Goal: Task Accomplishment & Management: Use online tool/utility

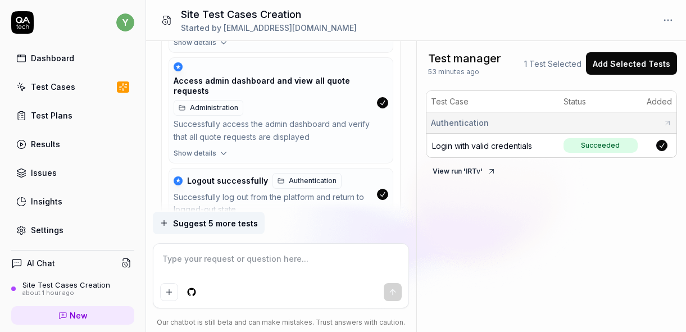
scroll to position [989, 0]
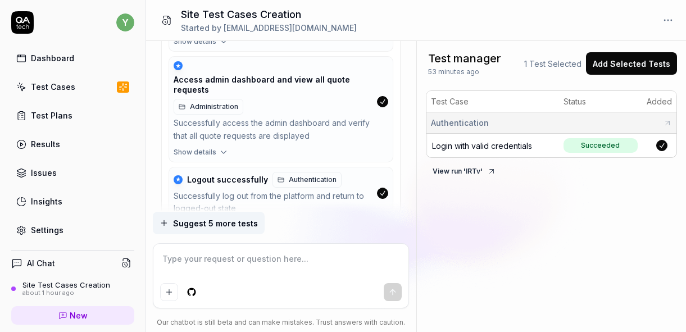
click at [212, 152] on span "Show details" at bounding box center [195, 152] width 43 height 10
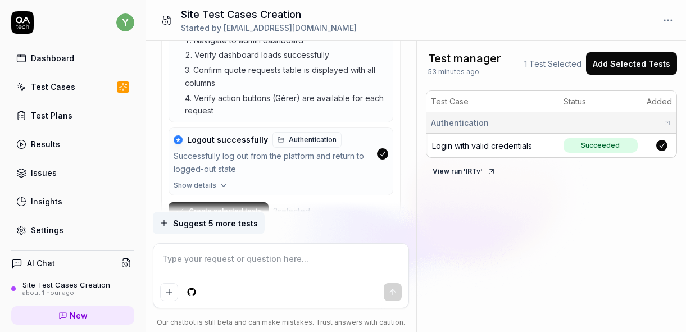
scroll to position [1180, 0]
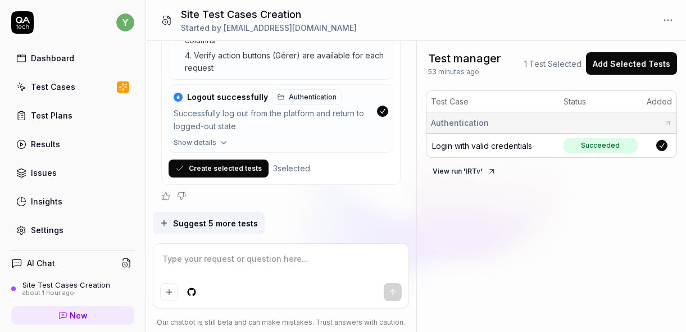
click at [203, 227] on span "Suggest 5 more tests" at bounding box center [215, 224] width 85 height 12
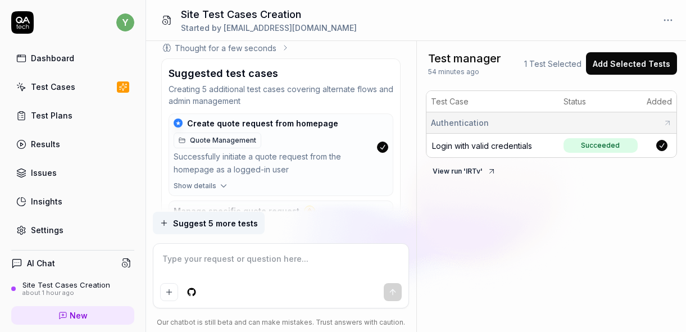
scroll to position [1830, 0]
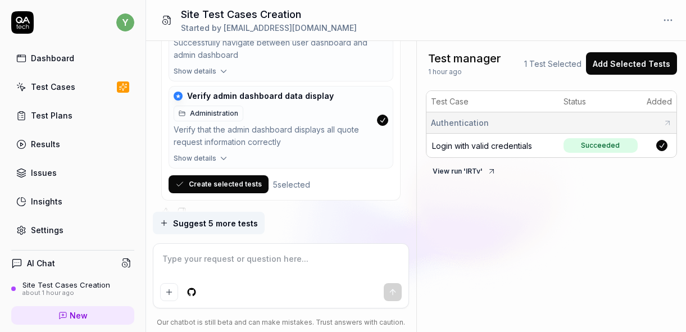
type textarea "*"
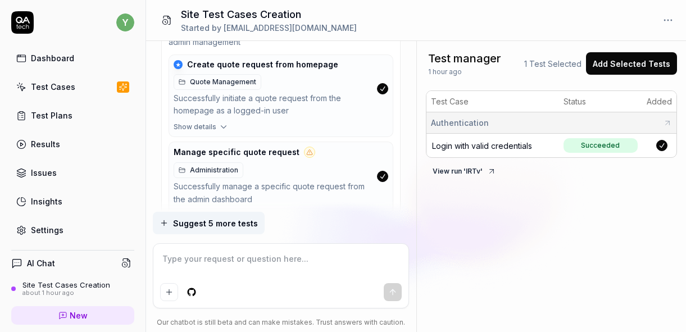
scroll to position [1397, 0]
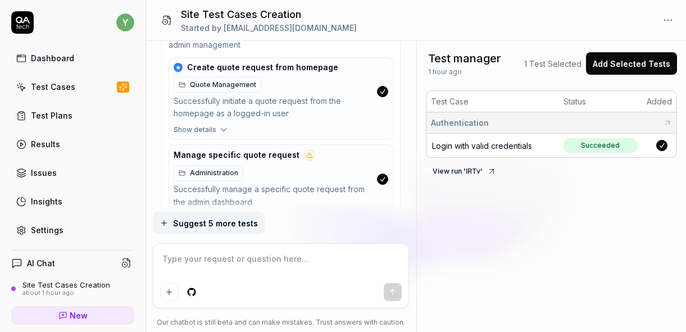
click at [223, 131] on icon "button" at bounding box center [223, 130] width 5 height 3
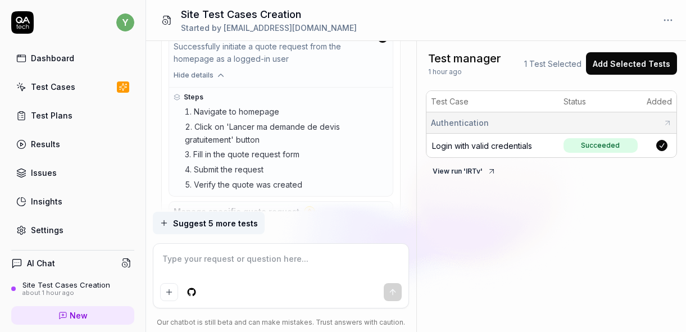
scroll to position [1453, 0]
drag, startPoint x: 211, startPoint y: 183, endPoint x: 275, endPoint y: 186, distance: 64.2
click at [275, 186] on li "Verify the quote was created" at bounding box center [286, 184] width 203 height 13
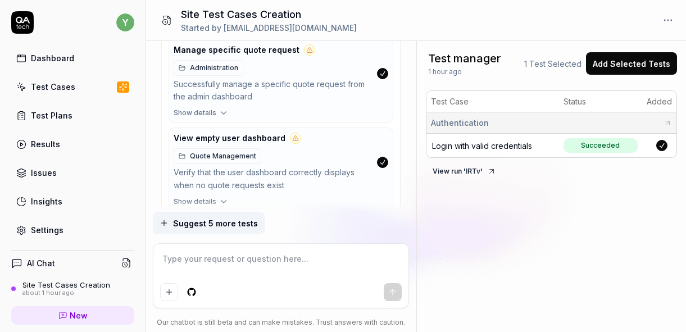
scroll to position [1616, 0]
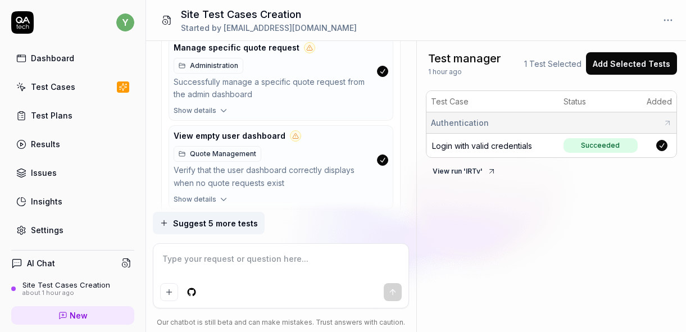
type textarea "*"
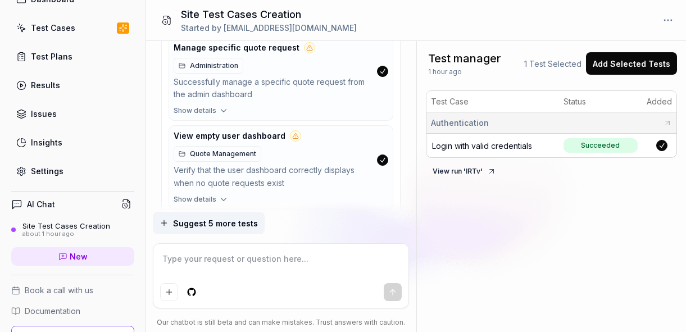
click at [44, 170] on div "Settings" at bounding box center [47, 171] width 33 height 12
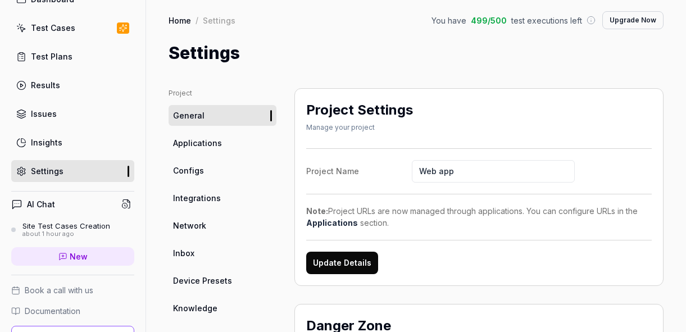
click at [57, 82] on div "Results" at bounding box center [45, 85] width 29 height 12
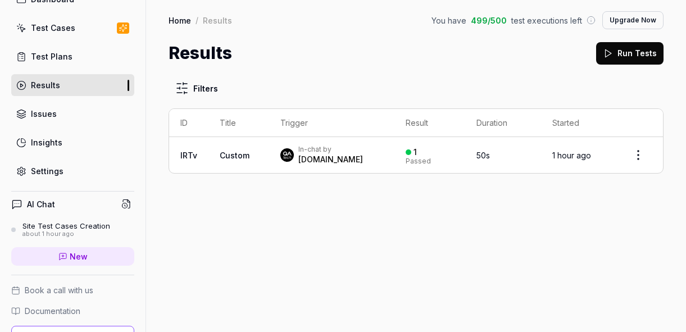
click at [264, 150] on td "Custom" at bounding box center [239, 155] width 61 height 36
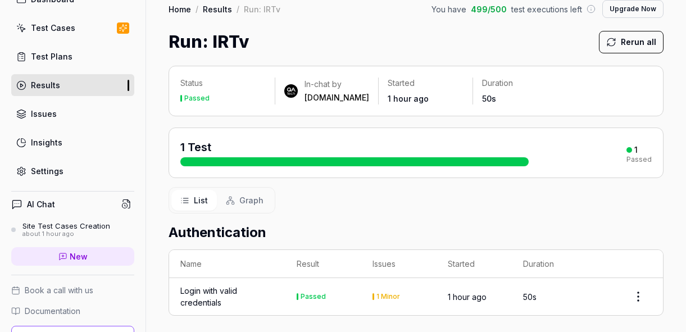
scroll to position [47, 0]
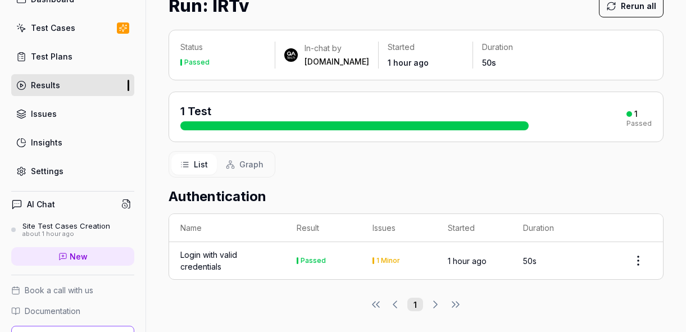
click at [642, 257] on html "y Dashboard Test Cases Test Plans Results Issues Insights Settings AI Chat Site…" at bounding box center [343, 166] width 686 height 332
click at [594, 236] on div "Copy link" at bounding box center [605, 233] width 89 height 25
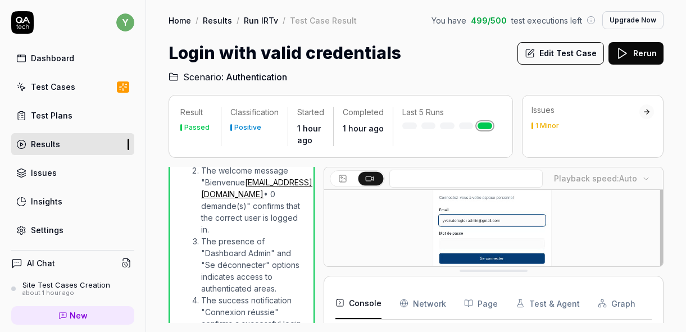
scroll to position [569, 0]
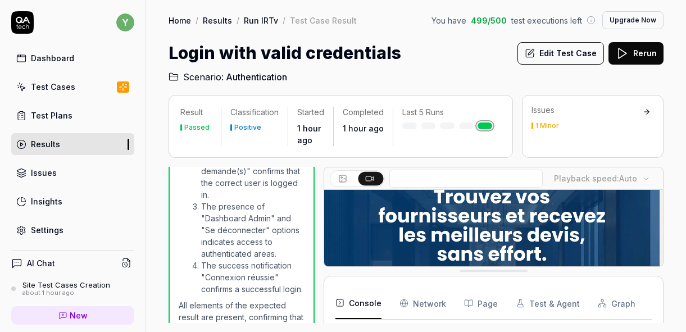
click at [175, 17] on link "Home" at bounding box center [180, 20] width 22 height 11
